Goal: Task Accomplishment & Management: Complete application form

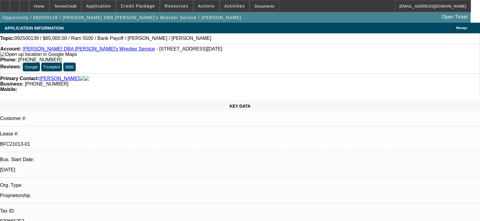
select select "0"
select select "6"
select select "0"
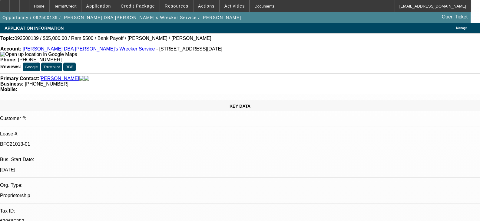
select select "0"
select select "6"
select select "0"
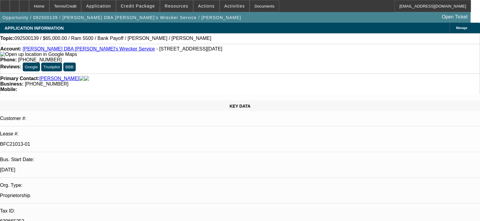
select select "0"
select select "6"
select select "0"
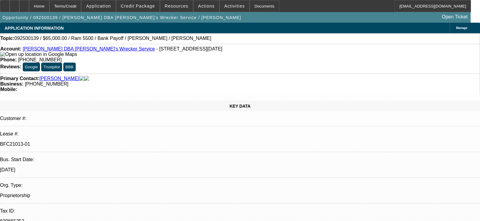
select select "6"
click at [60, 116] on div "Customer #:" at bounding box center [240, 121] width 480 height 11
click at [123, 52] on link "Andrew Michael Mokoro DBA Michael's Wrecker Service" at bounding box center [89, 48] width 132 height 5
click at [233, 6] on span "Activities" at bounding box center [235, 6] width 21 height 5
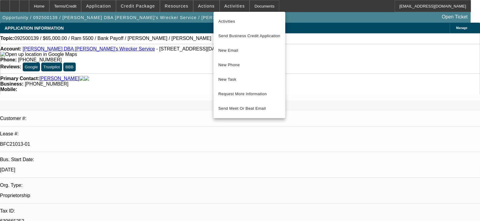
click at [299, 15] on div at bounding box center [240, 110] width 480 height 221
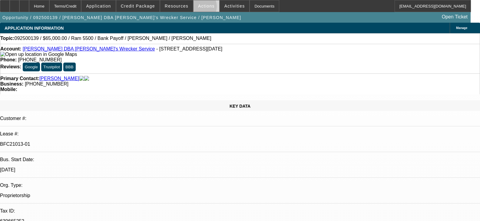
click at [198, 8] on span "Actions" at bounding box center [206, 6] width 17 height 5
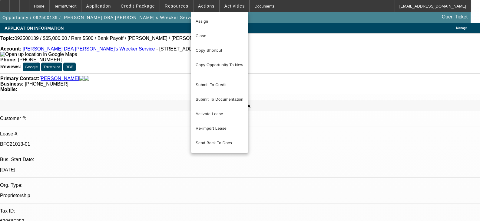
click at [309, 25] on div at bounding box center [240, 110] width 480 height 221
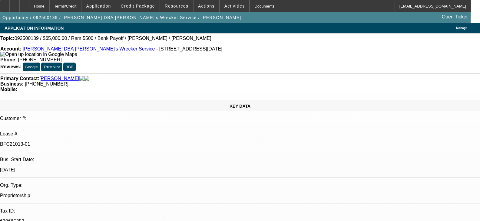
click at [64, 76] on link "Mokoro, Andrew" at bounding box center [59, 78] width 40 height 5
click at [70, 49] on link "Andrew Michael Mokoro DBA Michael's Wrecker Service" at bounding box center [89, 48] width 132 height 5
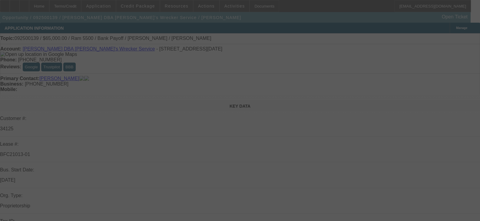
select select "0"
select select "6"
select select "0"
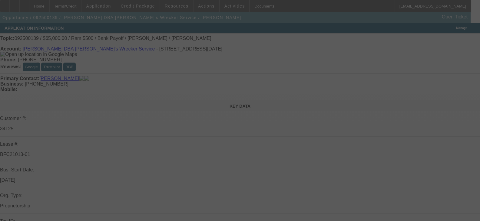
select select "0"
select select "6"
select select "0"
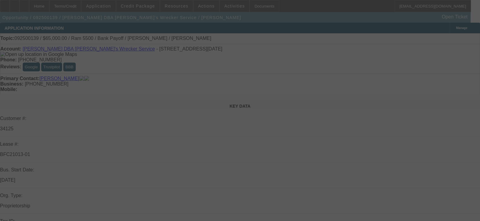
select select "0"
select select "6"
select select "0"
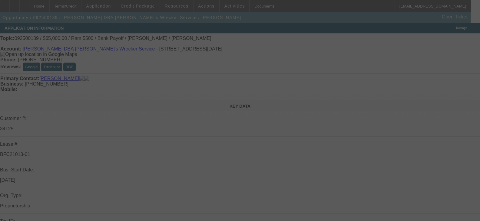
select select "6"
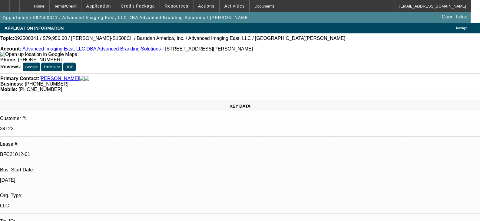
select select "0"
select select "2"
select select "0"
select select "6"
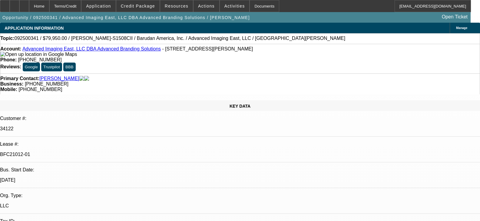
select select "0"
select select "2"
select select "0"
select select "6"
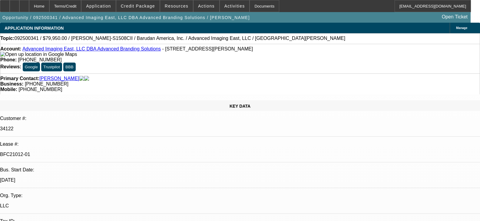
select select "0"
select select "2"
select select "0"
select select "6"
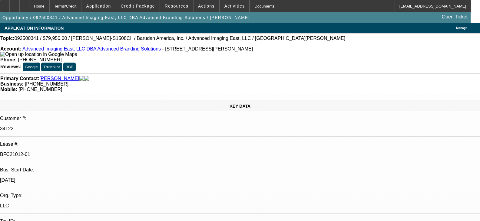
select select "0"
select select "2"
select select "0.1"
select select "4"
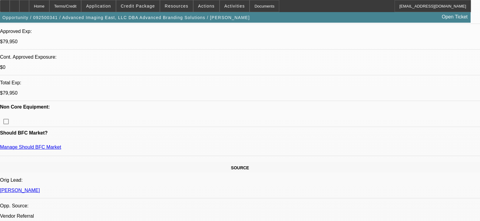
scroll to position [242, 0]
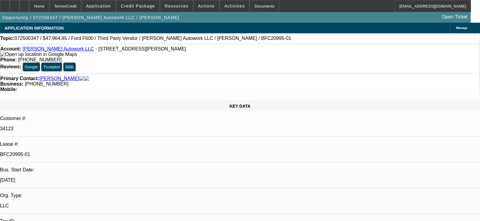
select select "0"
select select "2"
select select "0"
select select "6"
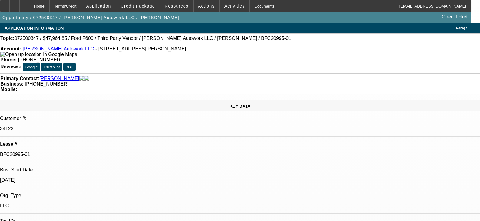
select select "0"
select select "2"
select select "0.1"
select select "4"
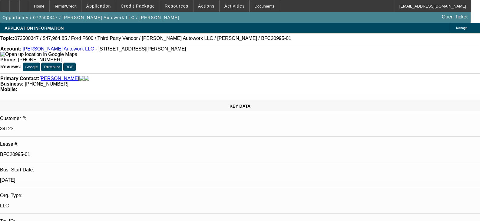
select select "0"
select select "2"
select select "0"
select select "6"
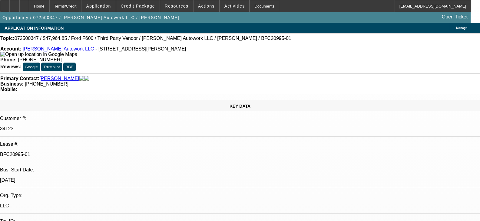
select select "0"
select select "2"
select select "0.1"
select select "4"
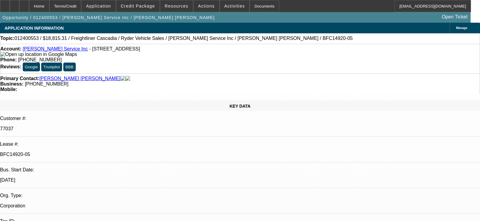
select select "0"
select select "6"
select select "0"
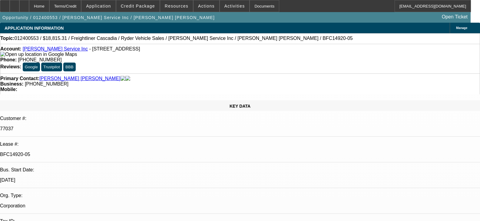
select select "0"
select select "6"
select select "0"
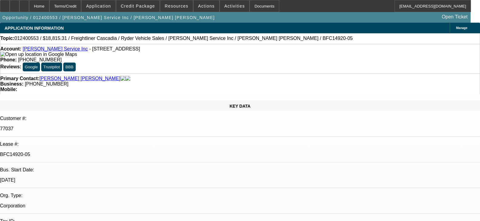
select select "0"
select select "6"
select select "0"
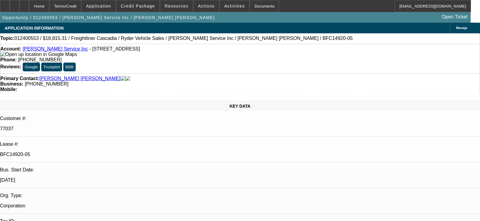
select select "6"
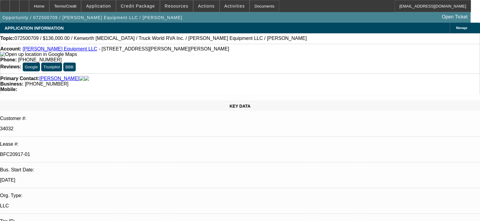
select select "0.15"
select select "2"
select select "0"
select select "6"
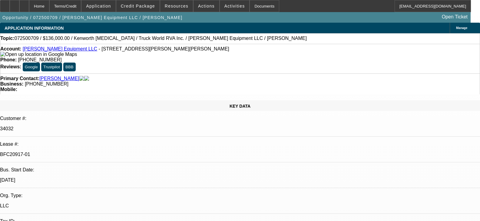
select select "0.15"
select select "2"
select select "0"
select select "6"
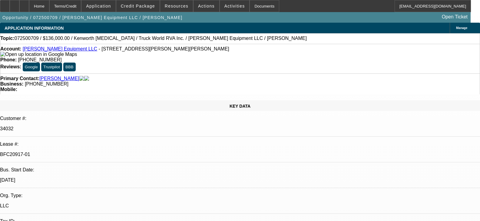
select select "0.15"
select select "2"
select select "0"
select select "6"
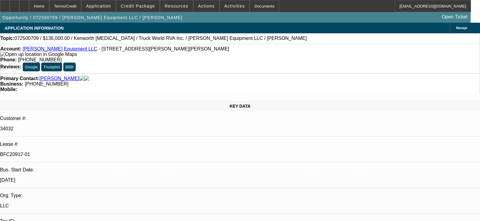
select select "0"
select select "2"
select select "0"
select select "6"
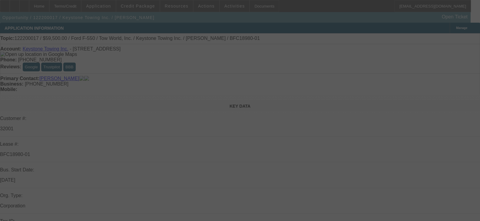
select select "0"
select select "6"
select select "0"
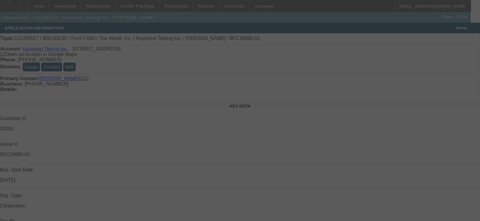
select select "0"
select select "2"
select select "0"
select select "6"
select select "0"
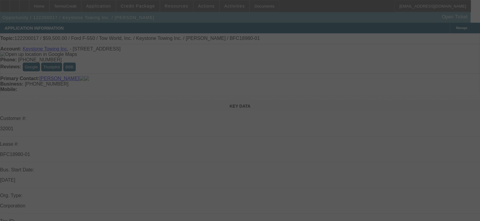
select select "0"
select select "2"
select select "0"
select select "6"
select select "0"
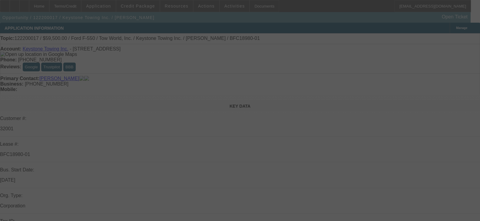
select select "0"
select select "2"
select select "0"
select select "6"
select select "0"
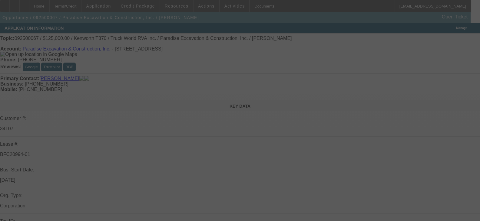
select select "0"
select select "6"
select select "0"
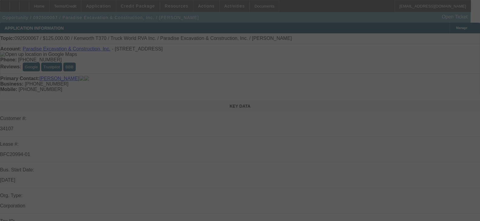
select select "0"
select select "6"
select select "0"
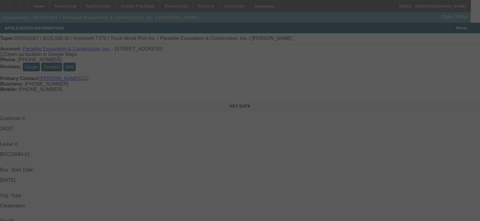
select select "6"
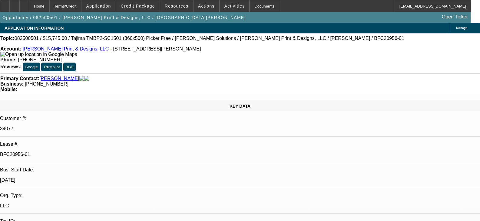
select select "0"
select select "2"
select select "0"
select select "6"
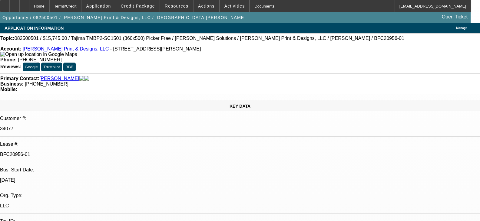
select select "0"
select select "2"
select select "0"
select select "6"
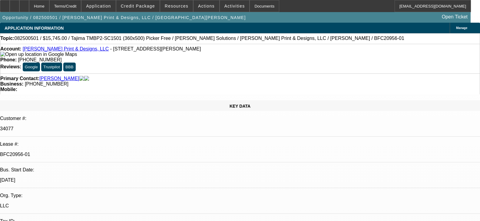
select select "0"
select select "2"
select select "0"
select select "6"
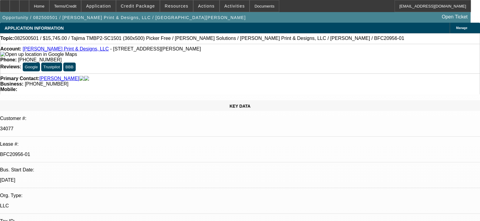
select select "0"
select select "2"
select select "0"
select select "6"
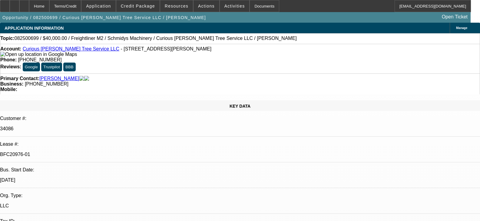
select select "0"
select select "3"
select select "0"
select select "6"
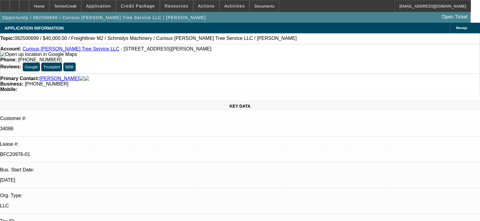
select select "0"
select select "2"
select select "0"
select select "6"
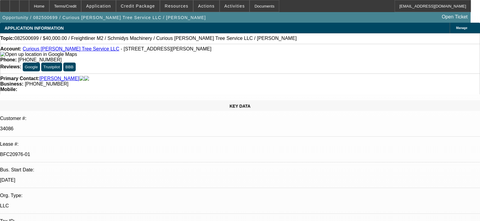
select select "0"
select select "2"
select select "0"
select select "6"
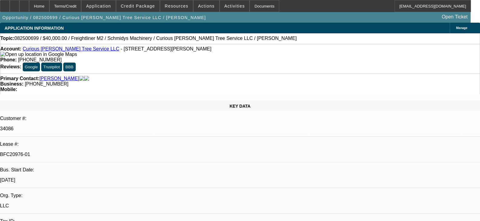
select select "0"
select select "6"
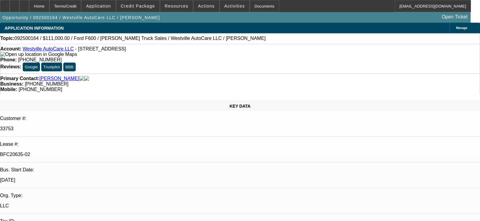
select select "0"
select select "2"
select select "0"
select select "6"
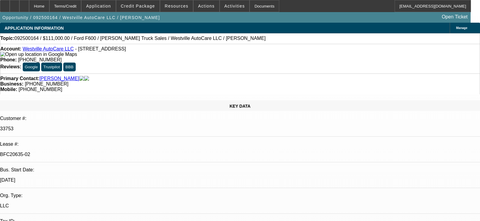
select select "0"
select select "2"
select select "0"
select select "6"
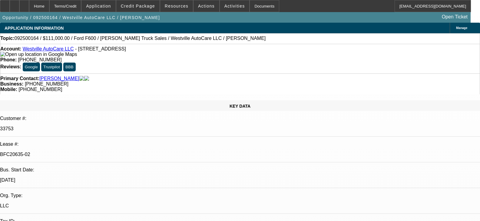
select select "0"
select select "2"
select select "0"
select select "6"
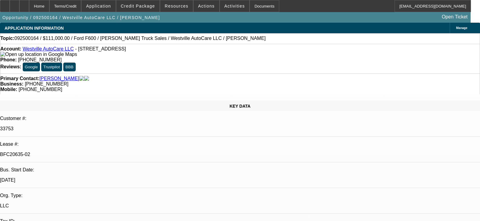
select select "0"
select select "2"
select select "0"
select select "6"
